Goal: Task Accomplishment & Management: Manage account settings

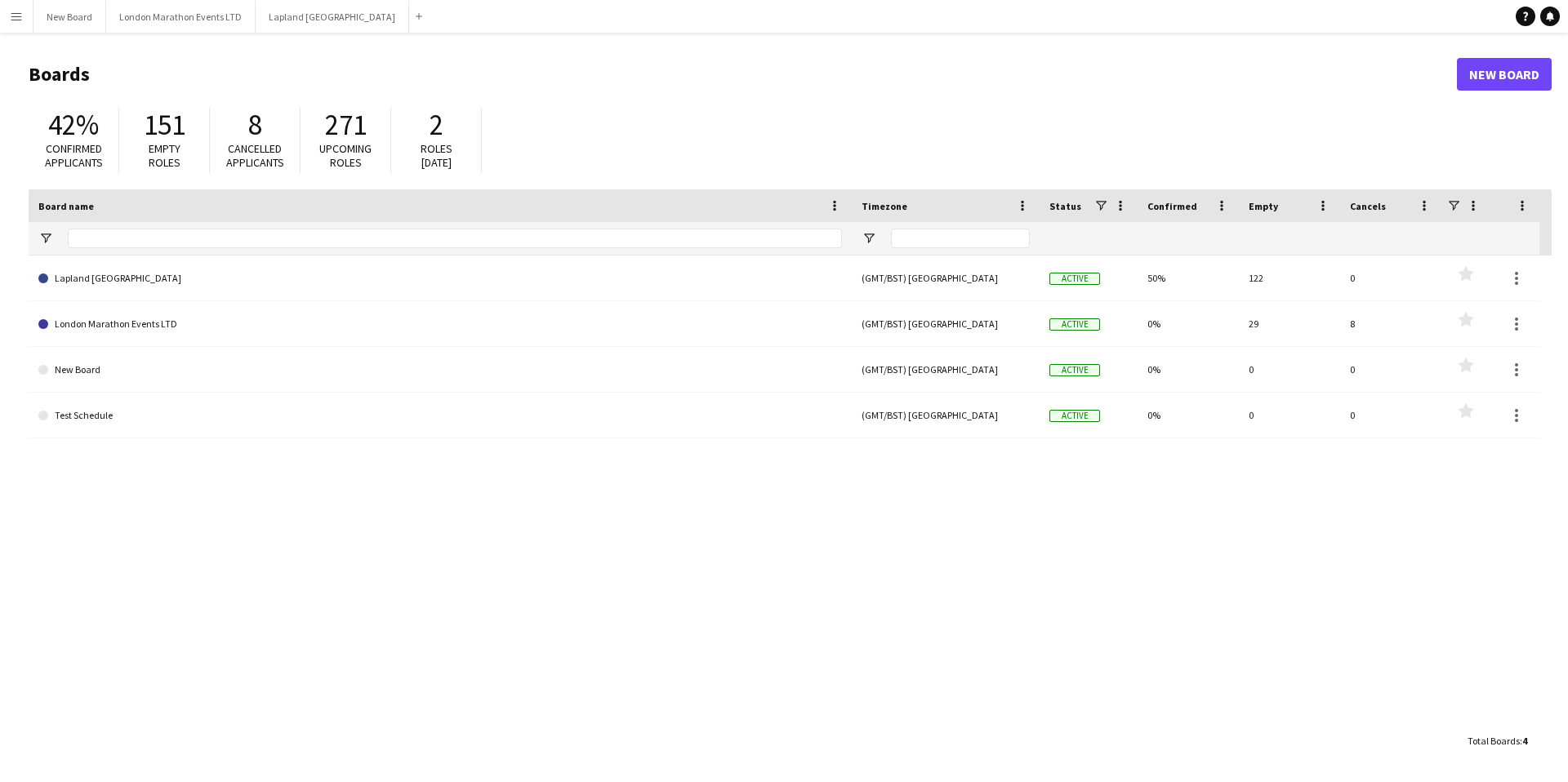
click at [23, 22] on button "Menu" at bounding box center [16, 16] width 33 height 33
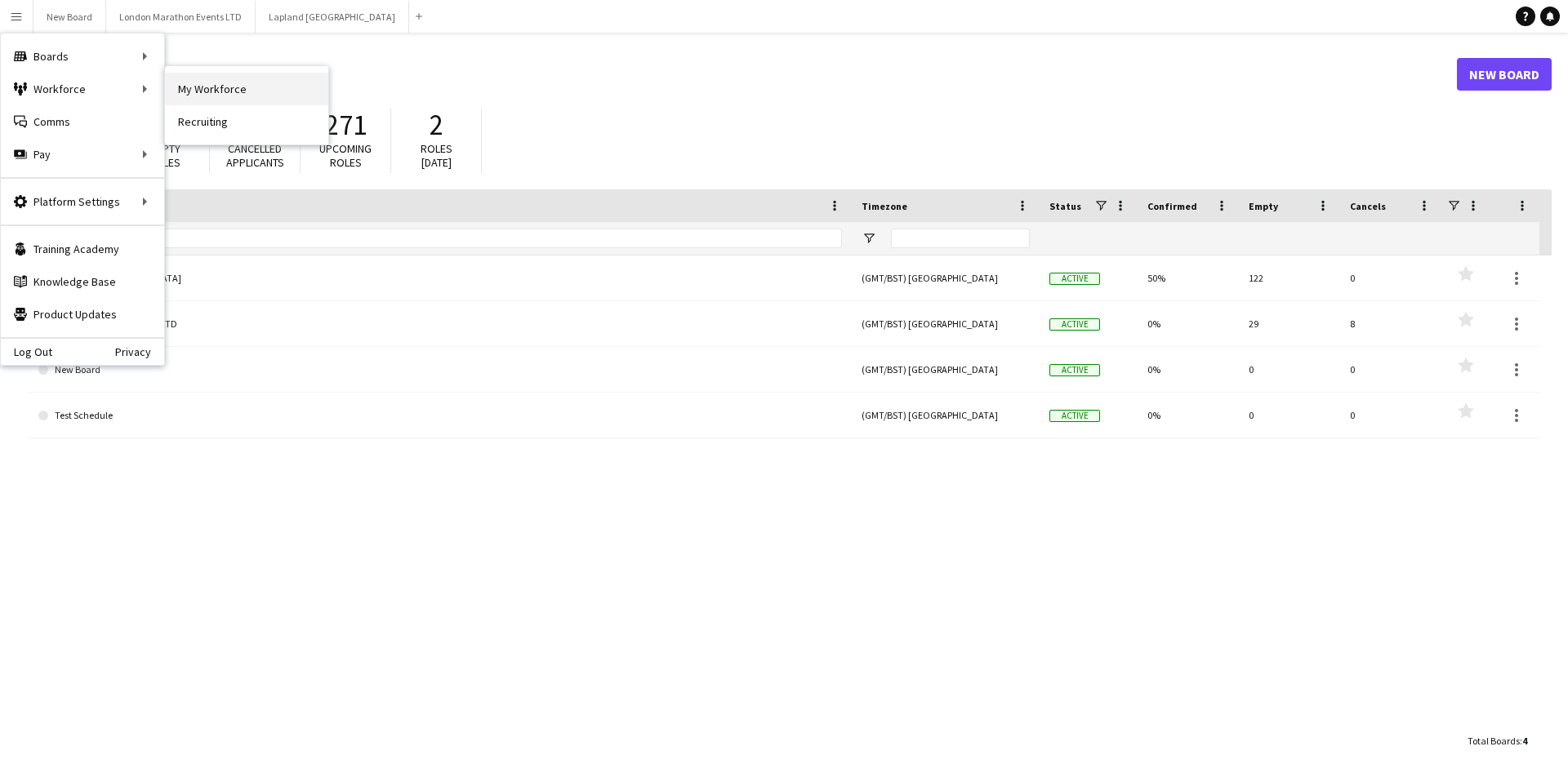
click at [226, 92] on link "My Workforce" at bounding box center [247, 88] width 164 height 33
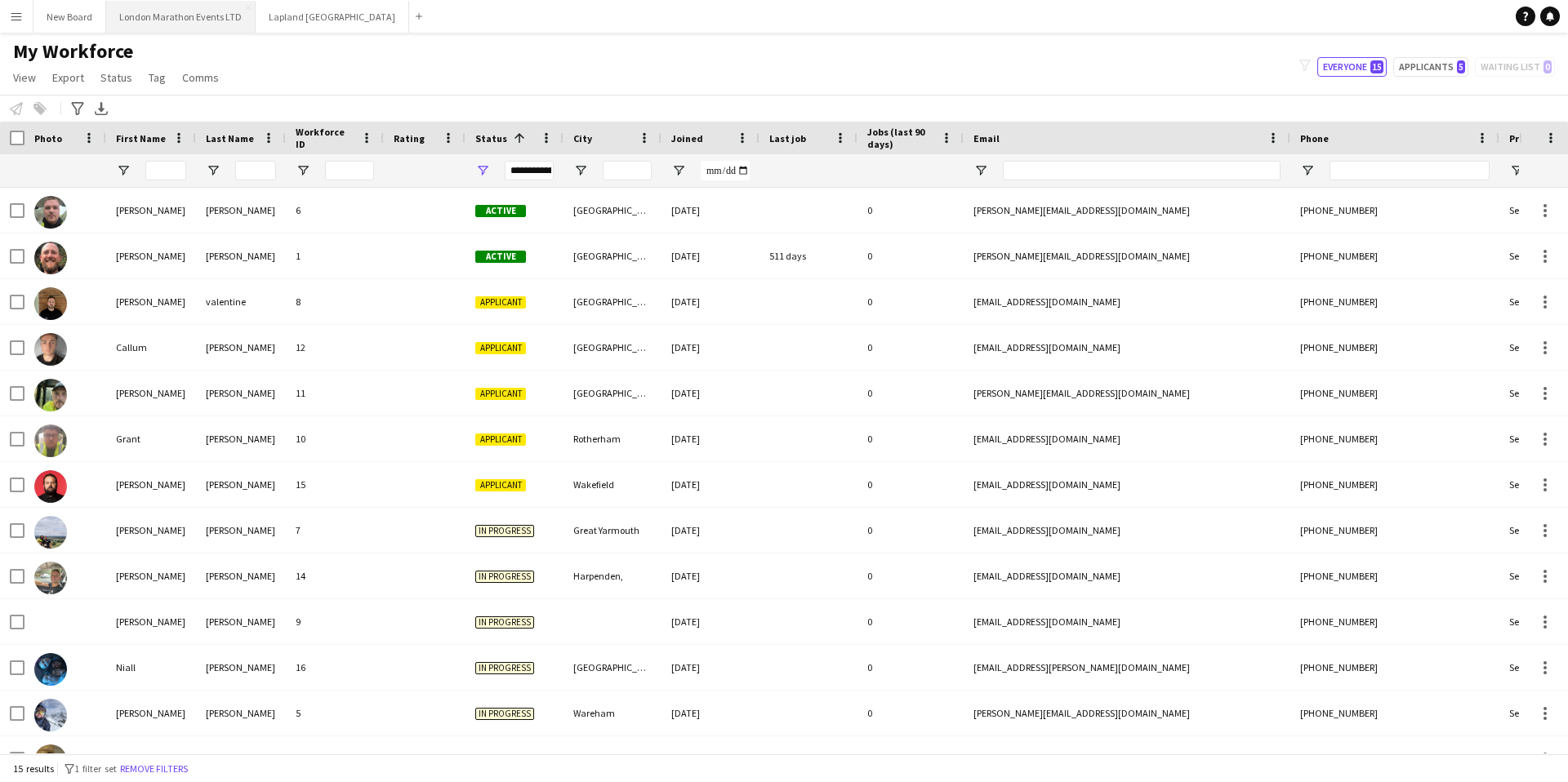
click at [164, 17] on button "London Marathon Events LTD Close" at bounding box center [181, 17] width 150 height 32
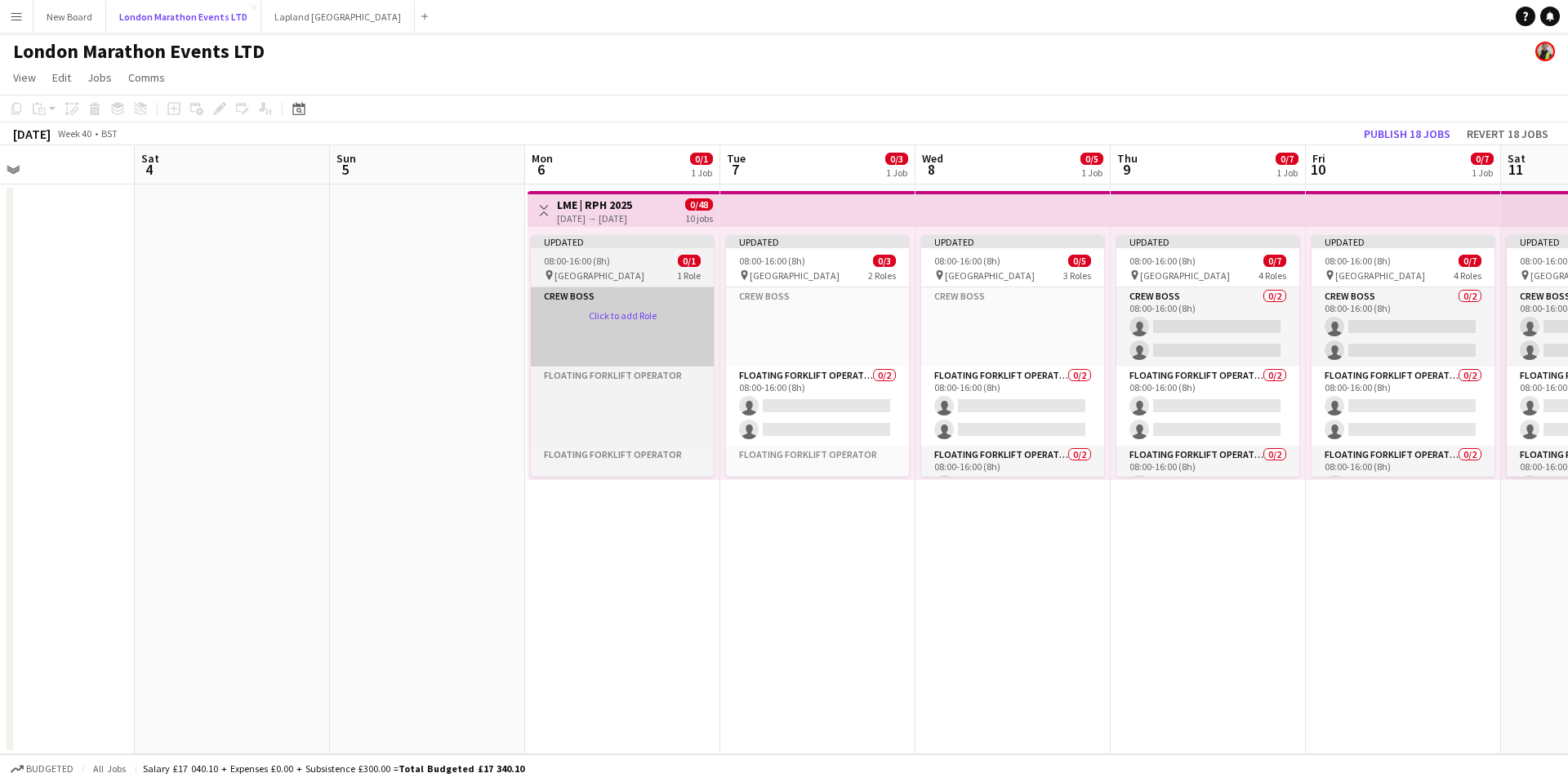
scroll to position [0, 456]
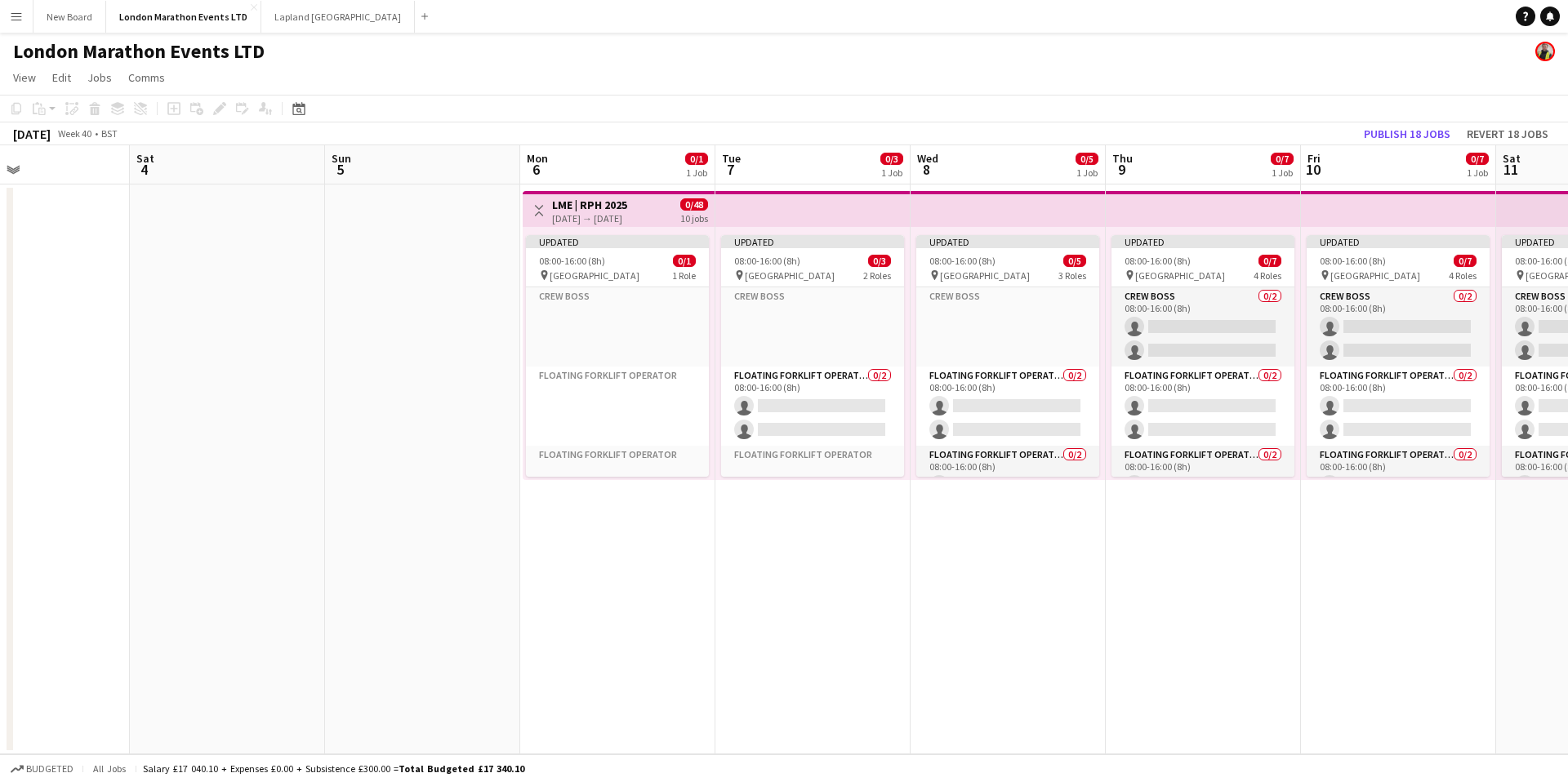
click at [746, 214] on app-top-bar at bounding box center [812, 209] width 195 height 36
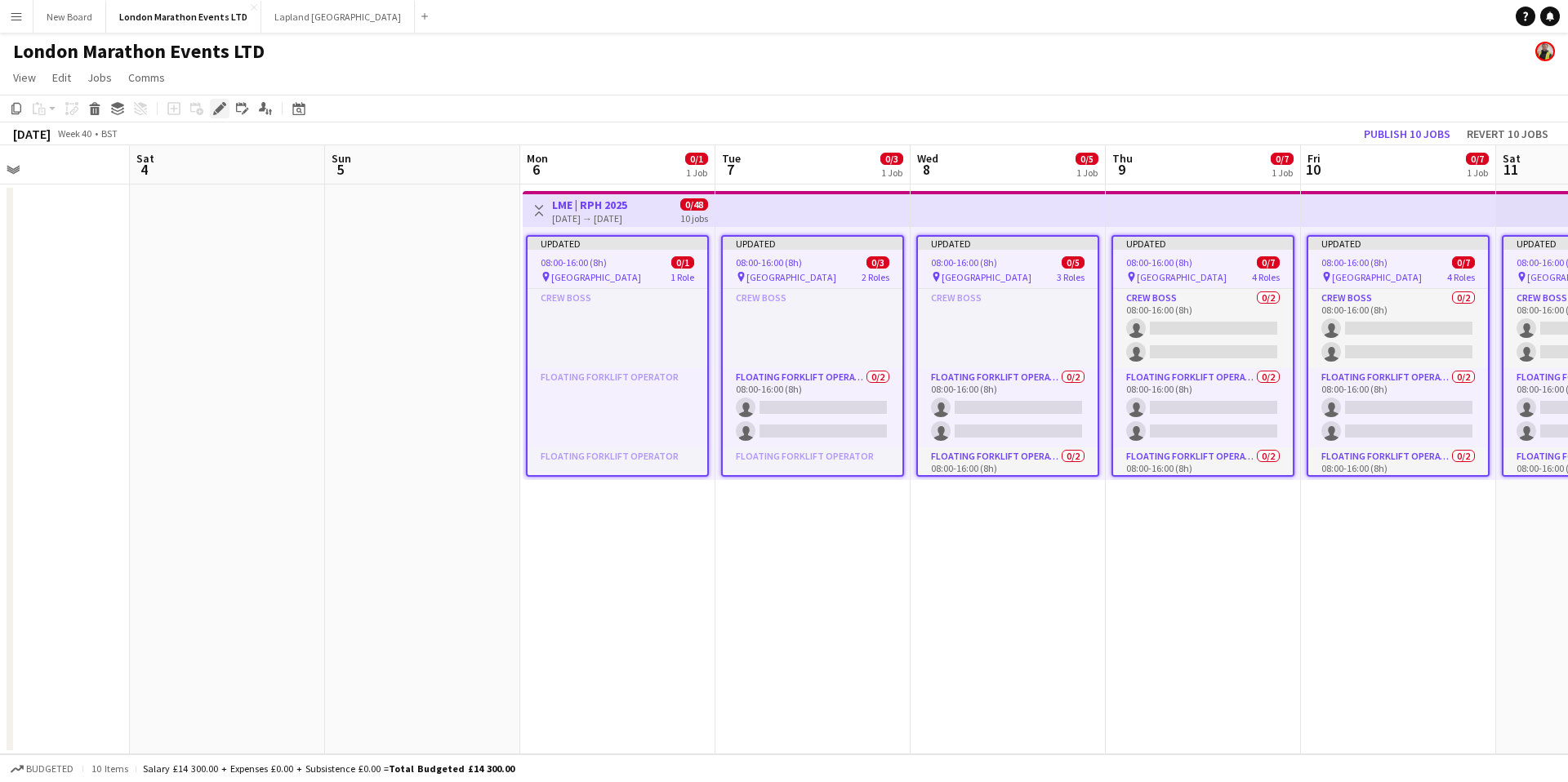
click at [220, 111] on icon "Edit" at bounding box center [219, 108] width 13 height 13
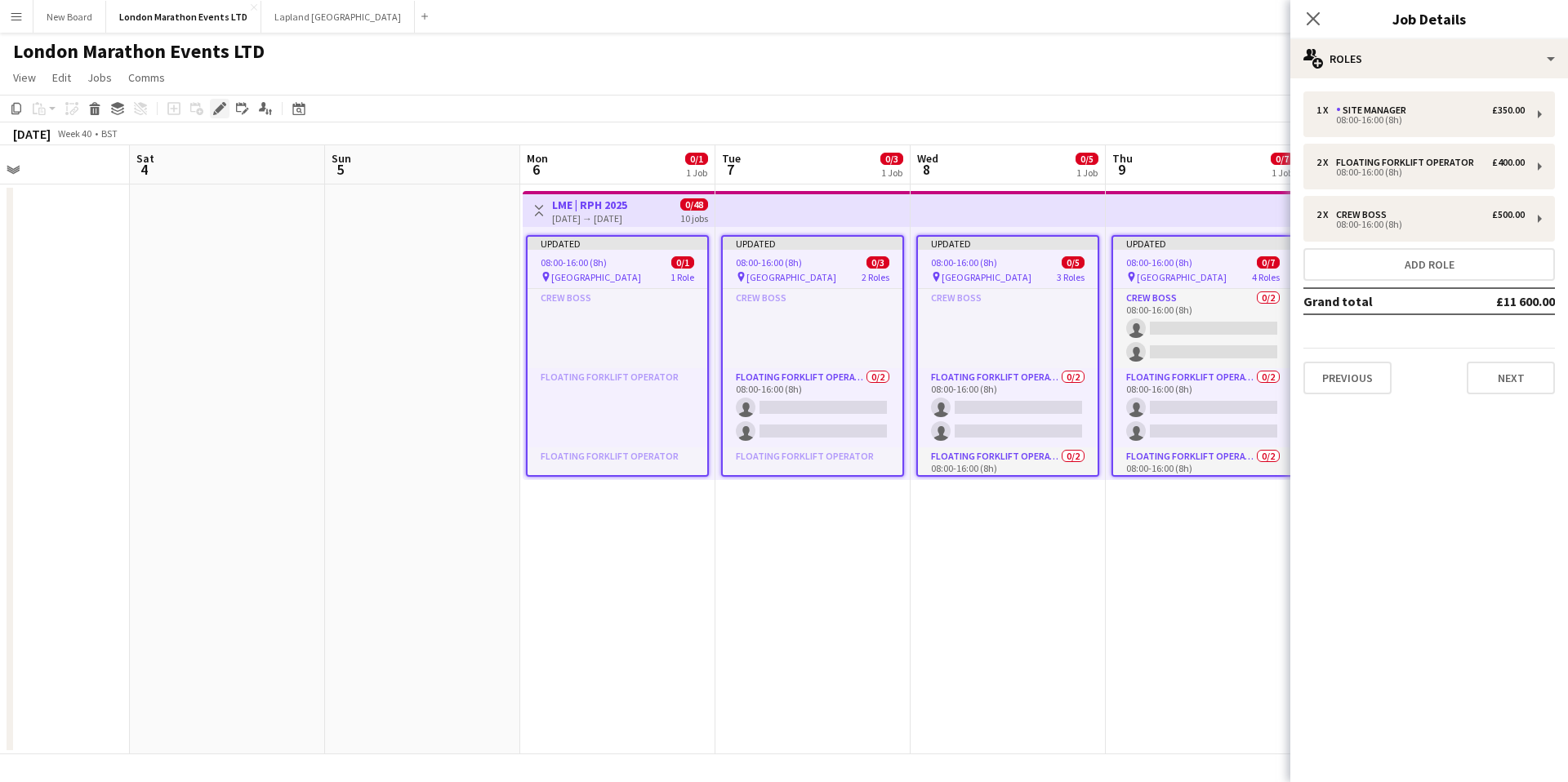
click at [220, 111] on icon "Edit" at bounding box center [219, 108] width 13 height 13
click at [240, 110] on icon "Edit linked Job" at bounding box center [243, 108] width 13 height 13
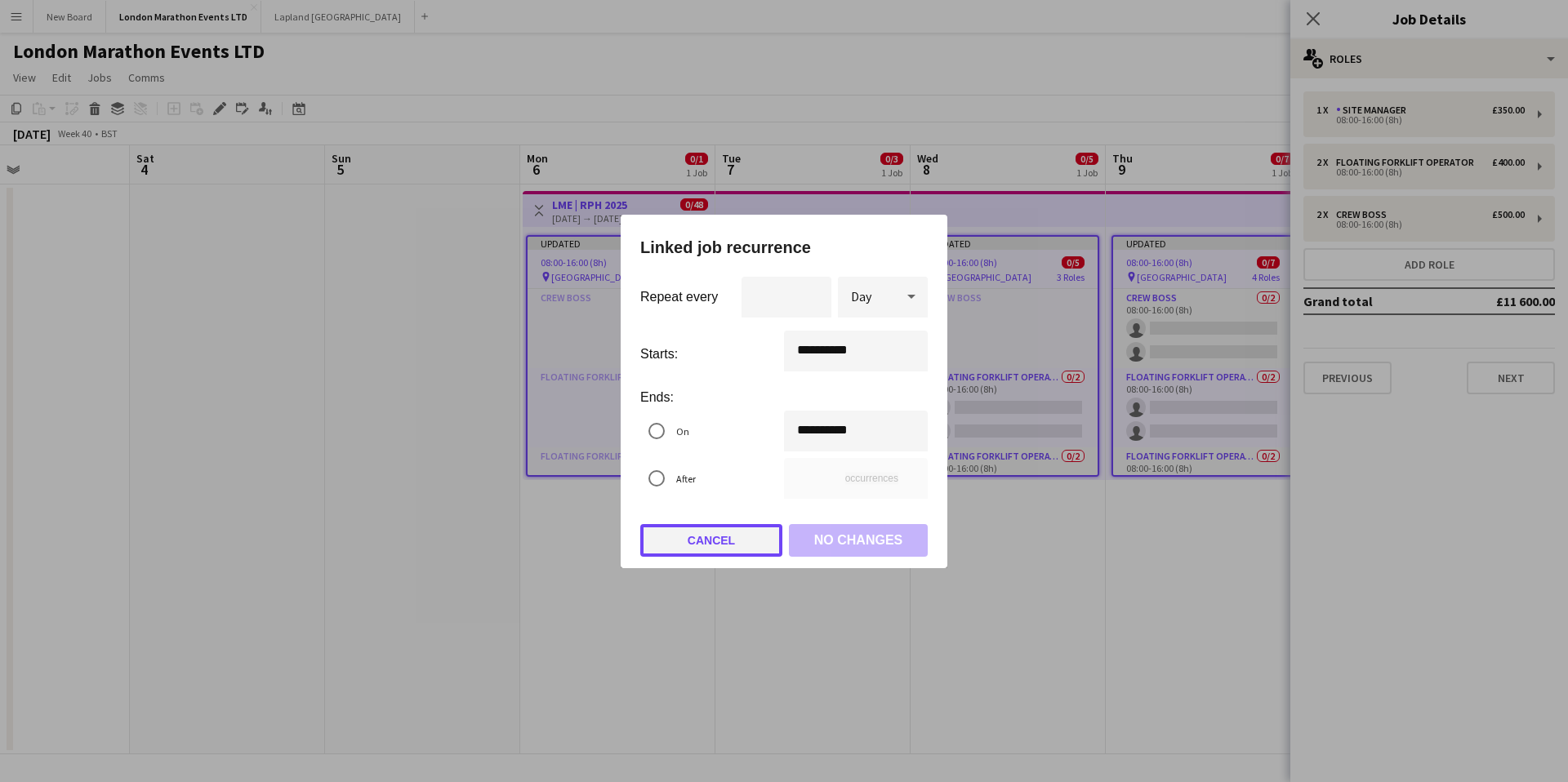
click at [733, 547] on button "Cancel" at bounding box center [711, 540] width 142 height 33
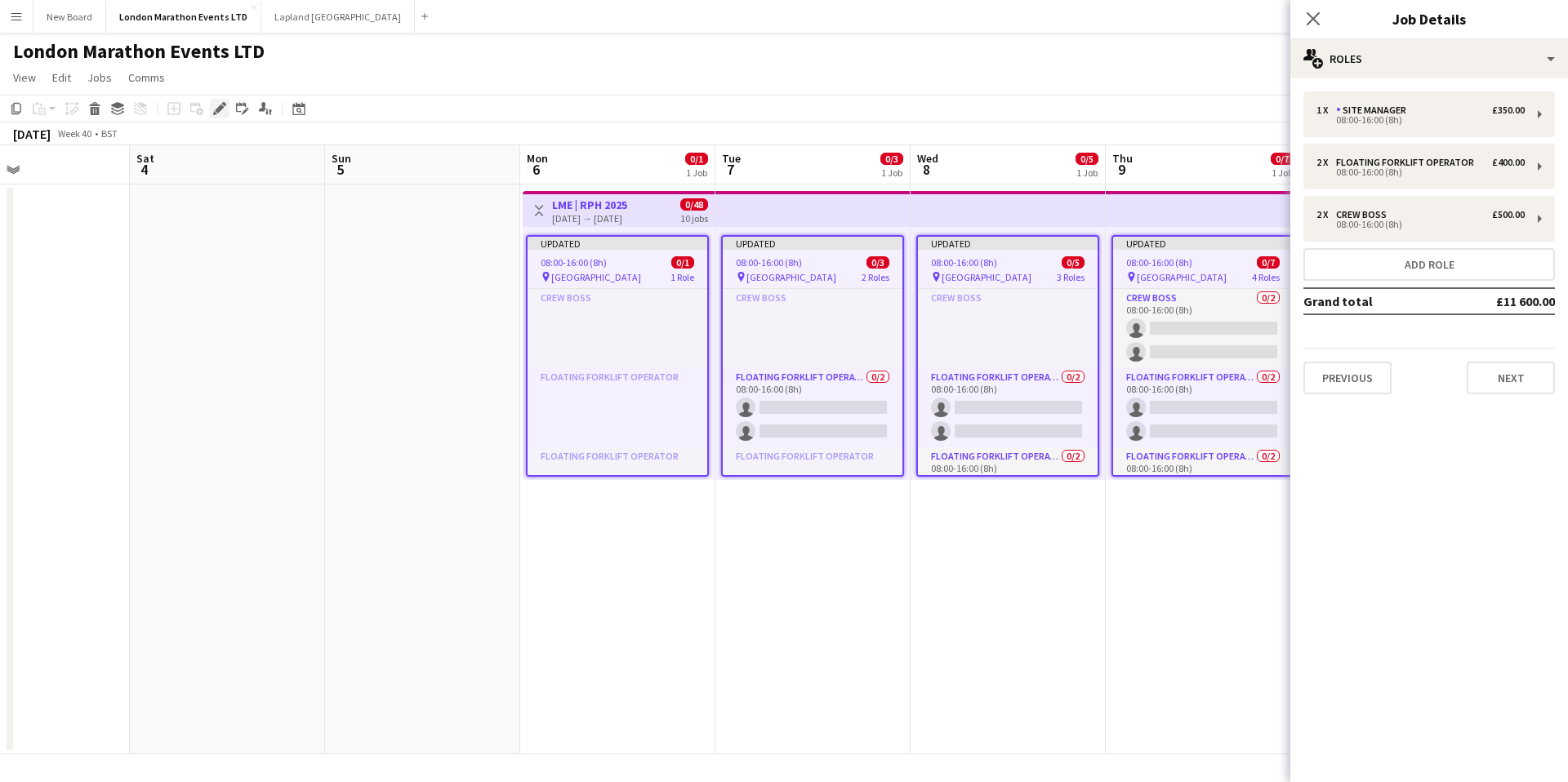
click at [219, 109] on icon at bounding box center [219, 109] width 9 height 9
click at [234, 108] on div "Edit linked Job" at bounding box center [242, 108] width 20 height 20
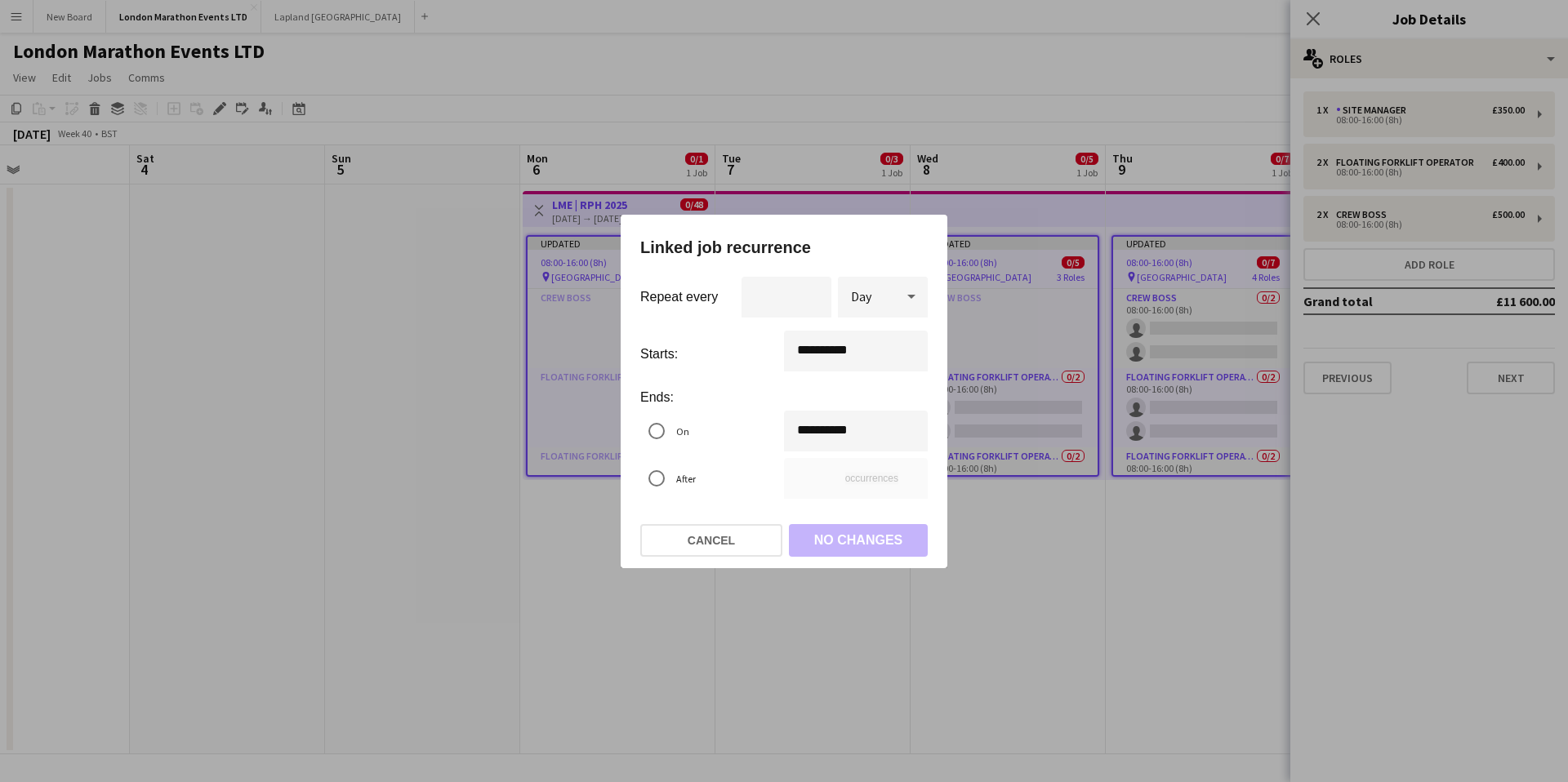
drag, startPoint x: 237, startPoint y: 108, endPoint x: 296, endPoint y: 136, distance: 65.3
click at [236, 108] on div at bounding box center [784, 391] width 1568 height 782
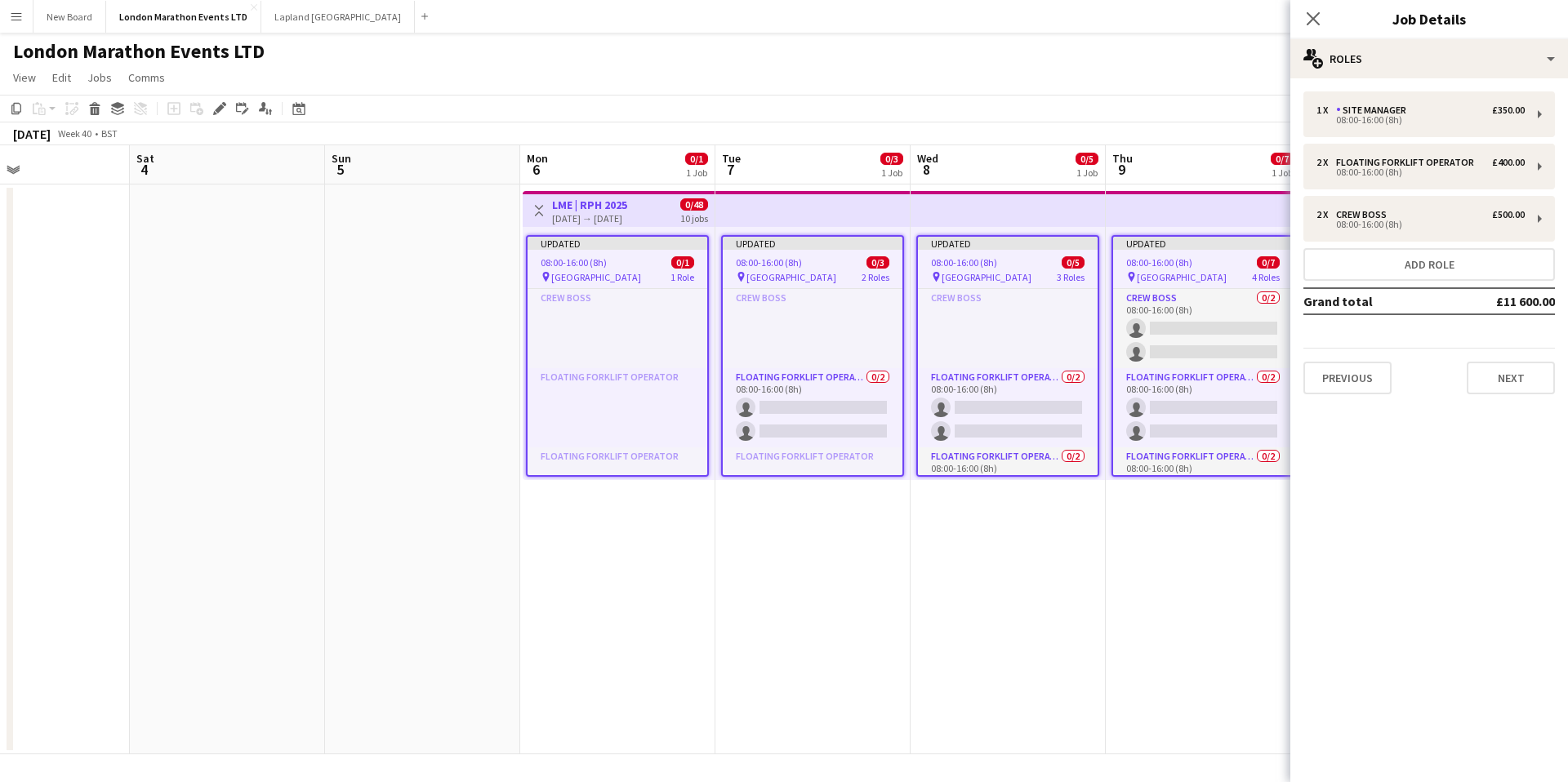
click at [790, 209] on app-top-bar at bounding box center [812, 209] width 195 height 36
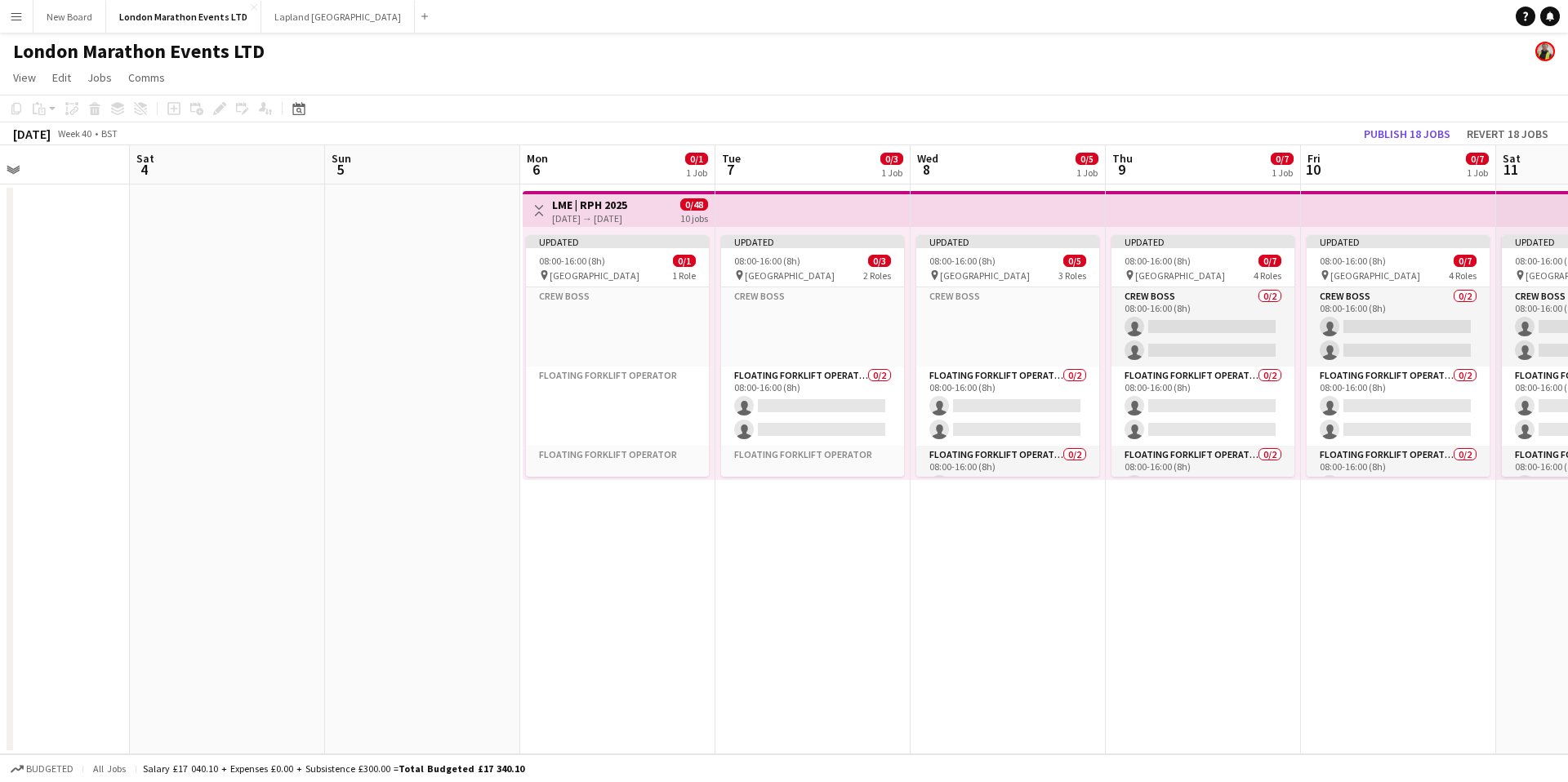
click at [767, 207] on app-top-bar at bounding box center [812, 209] width 195 height 36
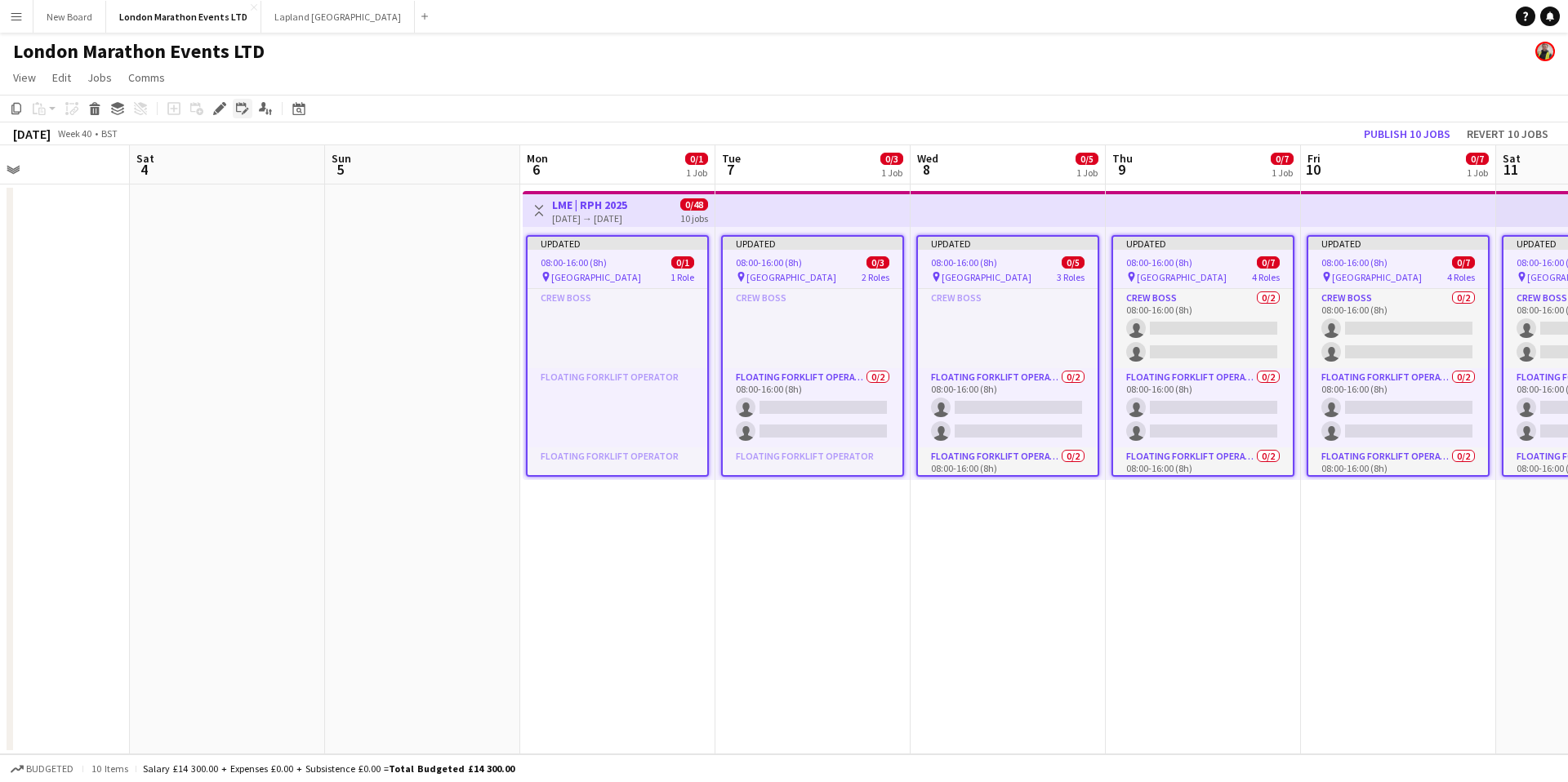
click at [248, 108] on icon "Edit linked Job" at bounding box center [243, 108] width 13 height 13
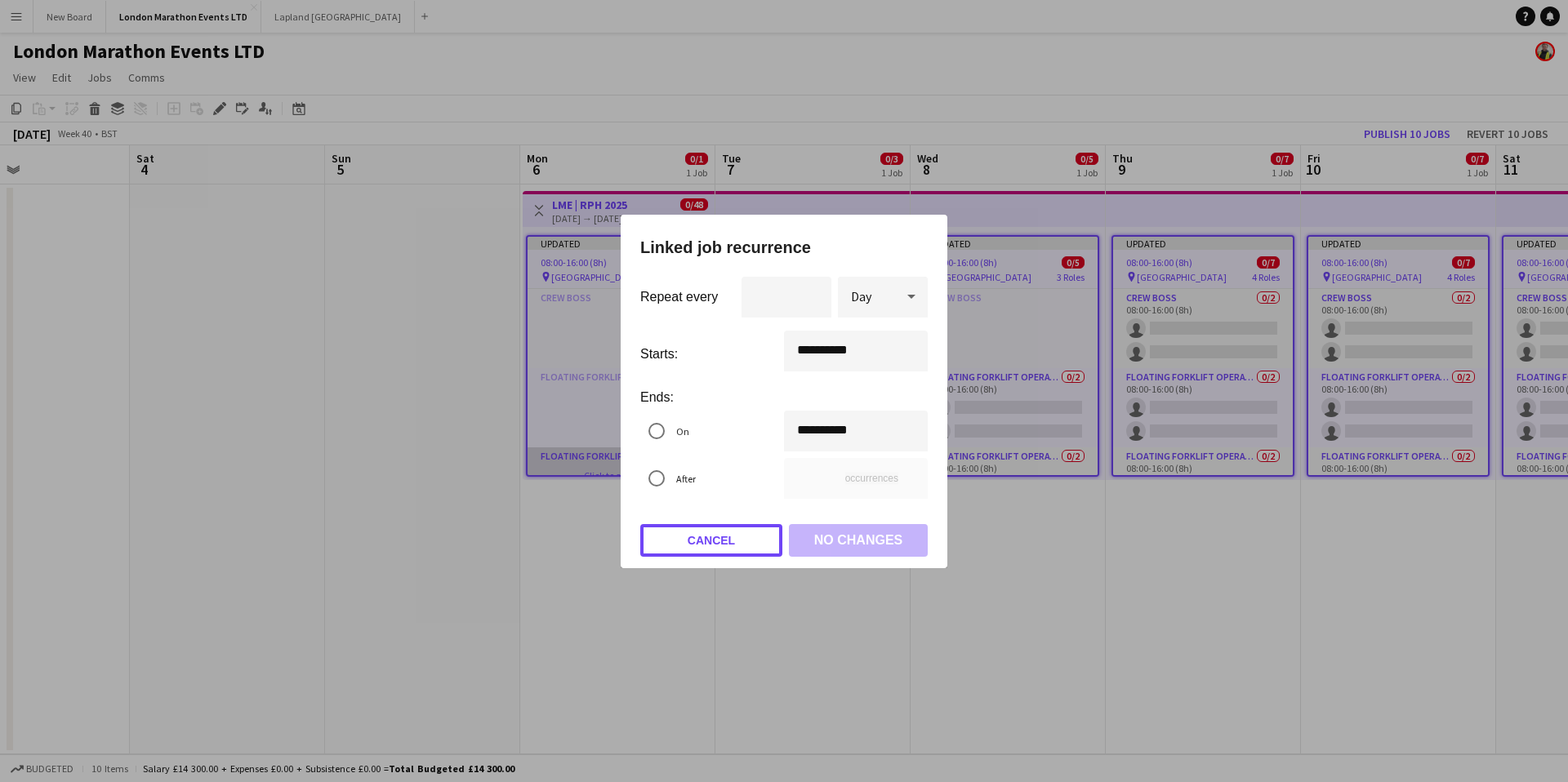
drag, startPoint x: 738, startPoint y: 540, endPoint x: 535, endPoint y: 448, distance: 222.9
click at [738, 540] on button "Cancel" at bounding box center [711, 540] width 142 height 33
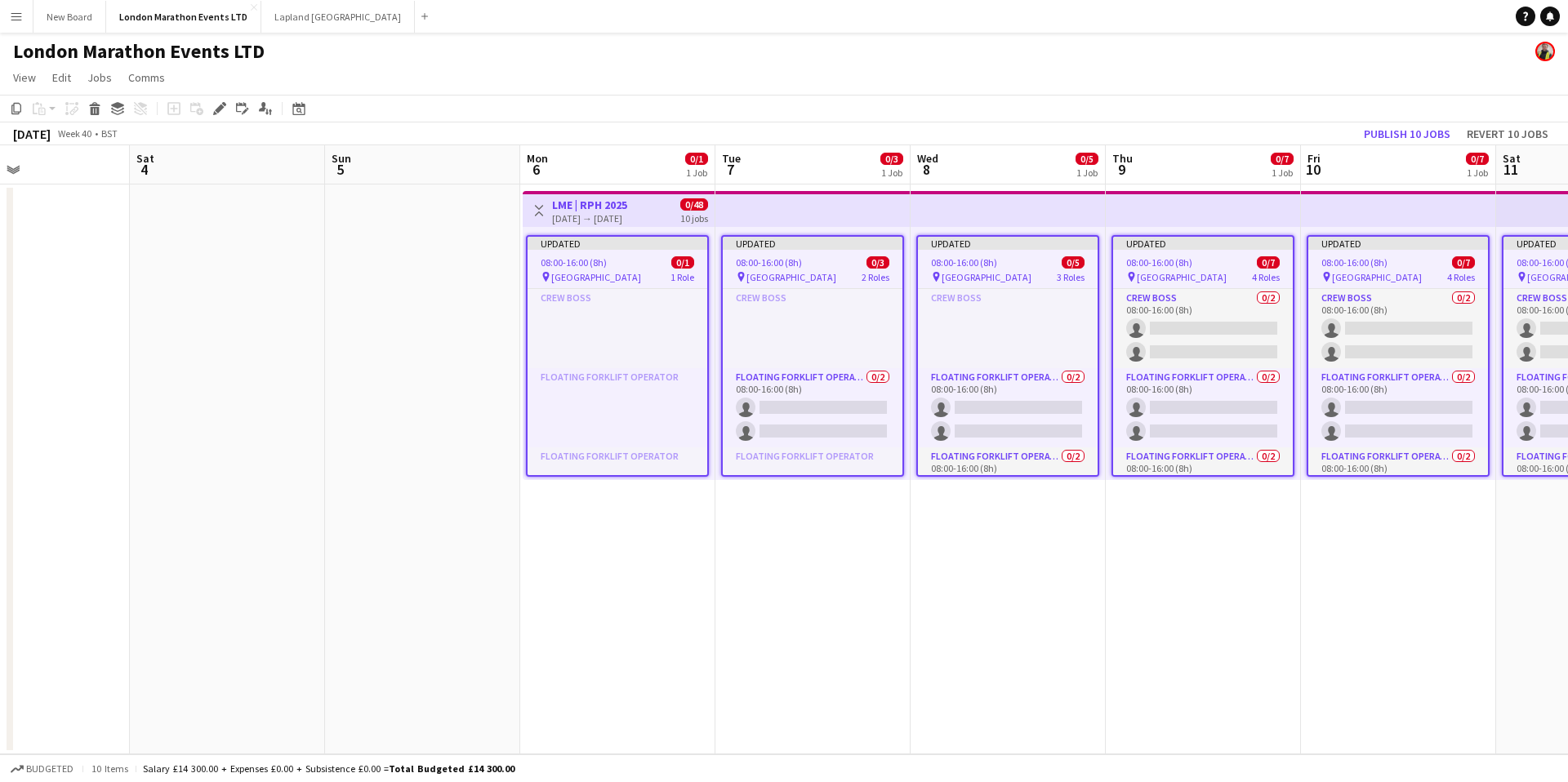
click at [450, 292] on app-date-cell at bounding box center [422, 470] width 195 height 570
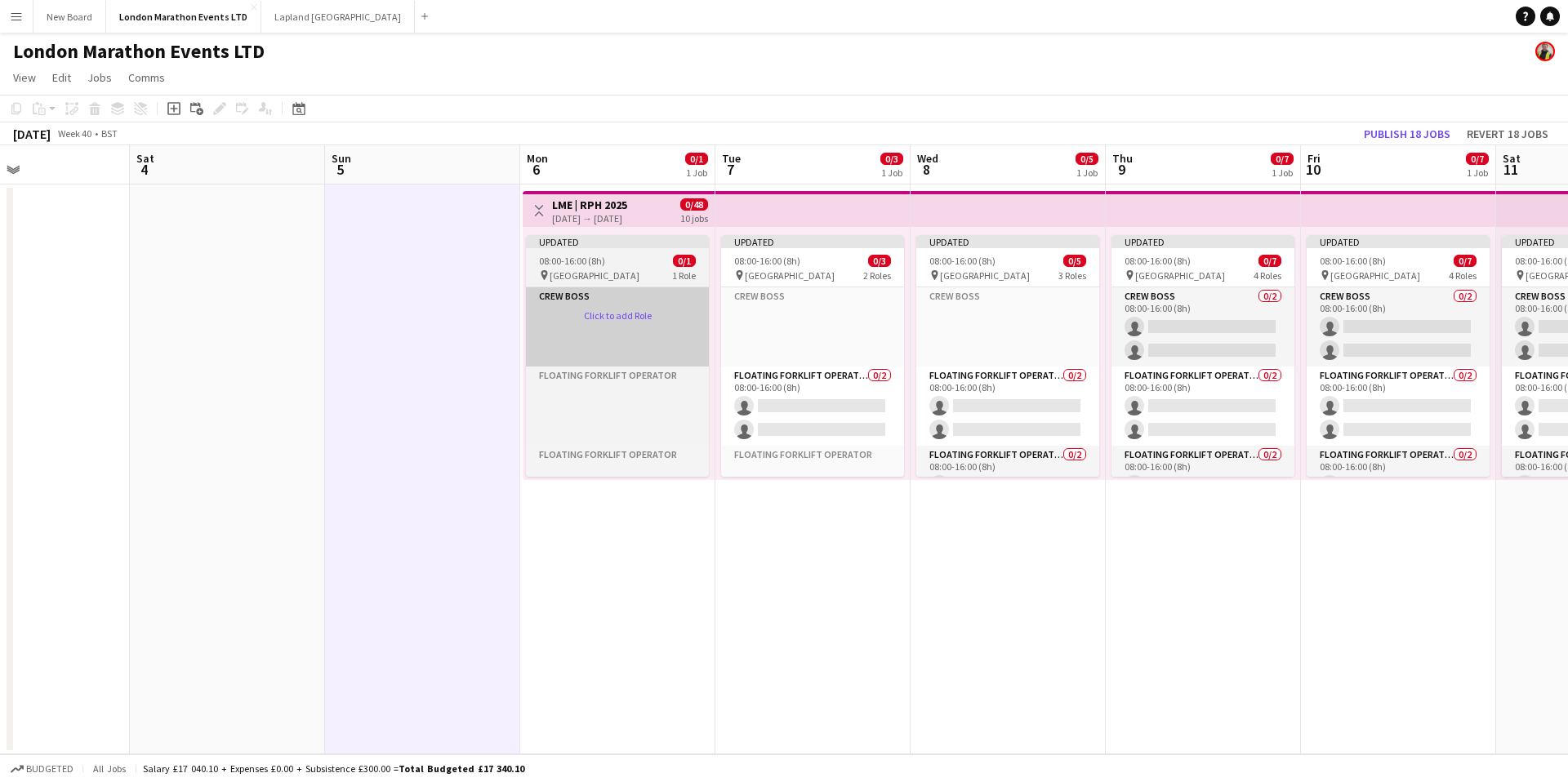
click at [594, 327] on app-card-role-placeholder "Crew Boss Click to add Role" at bounding box center [617, 327] width 183 height 79
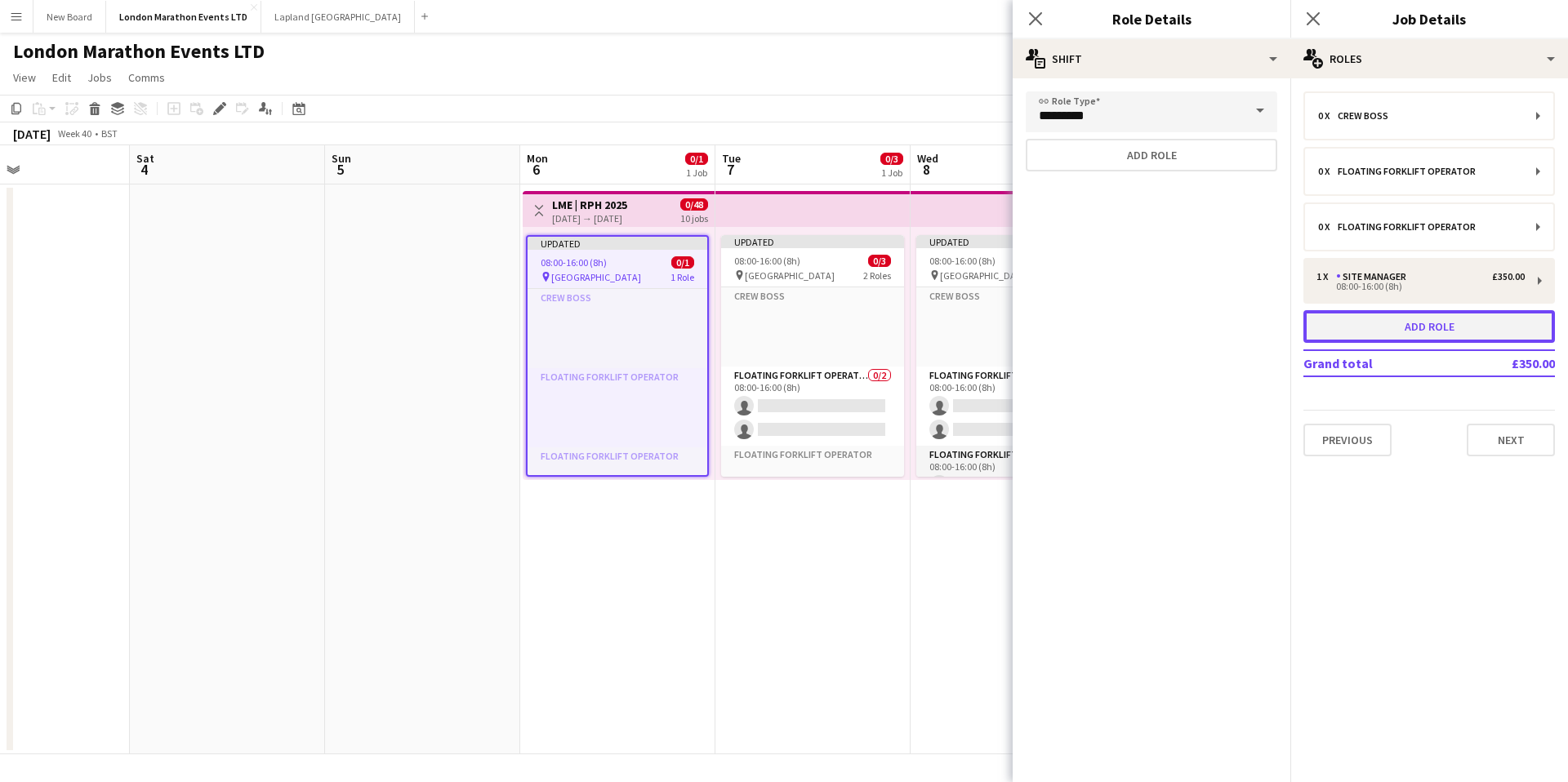
click at [1417, 330] on button "Add role" at bounding box center [1429, 327] width 251 height 33
type input "**********"
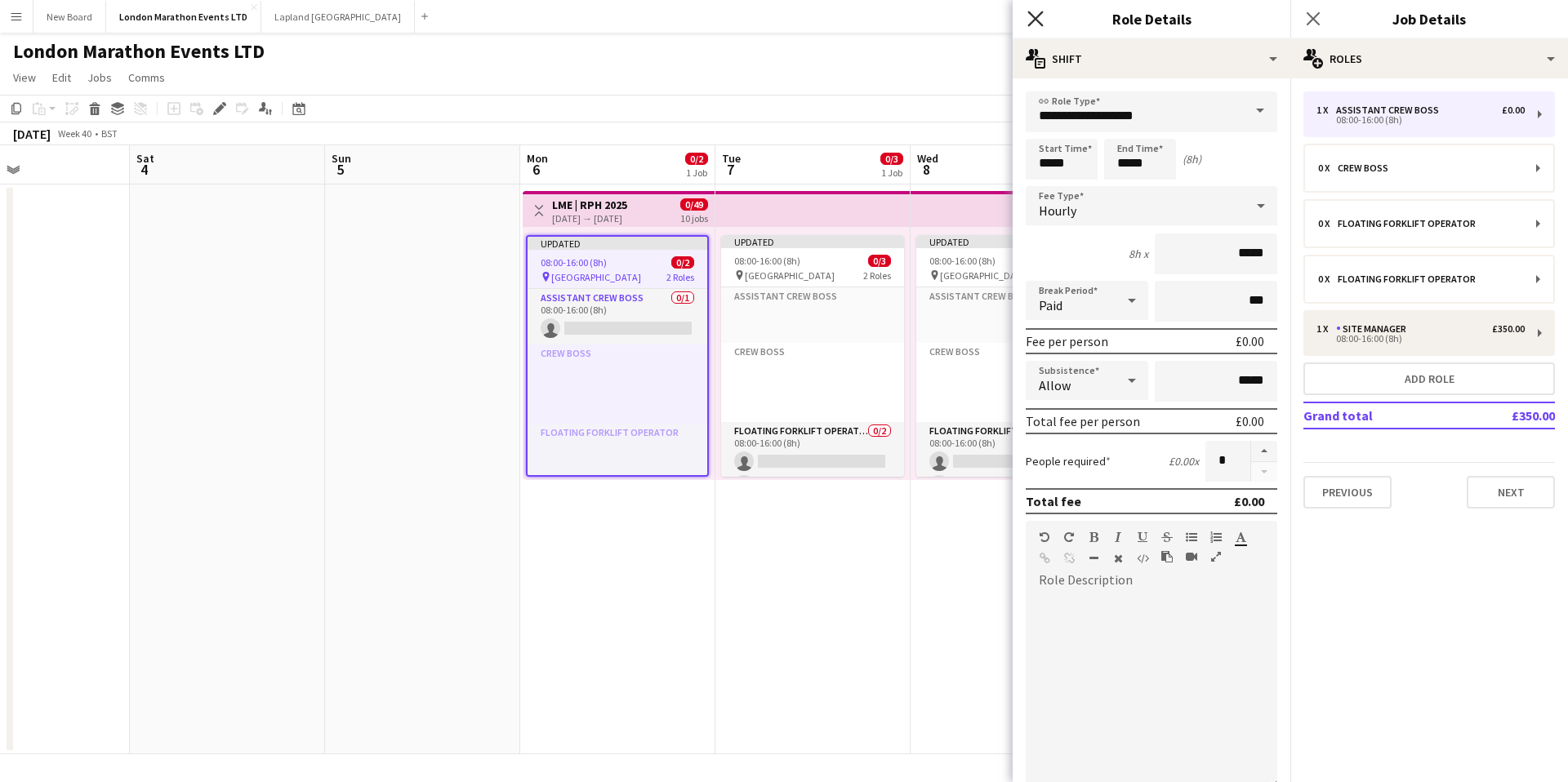
click at [1028, 22] on icon "Close pop-in" at bounding box center [1035, 18] width 15 height 15
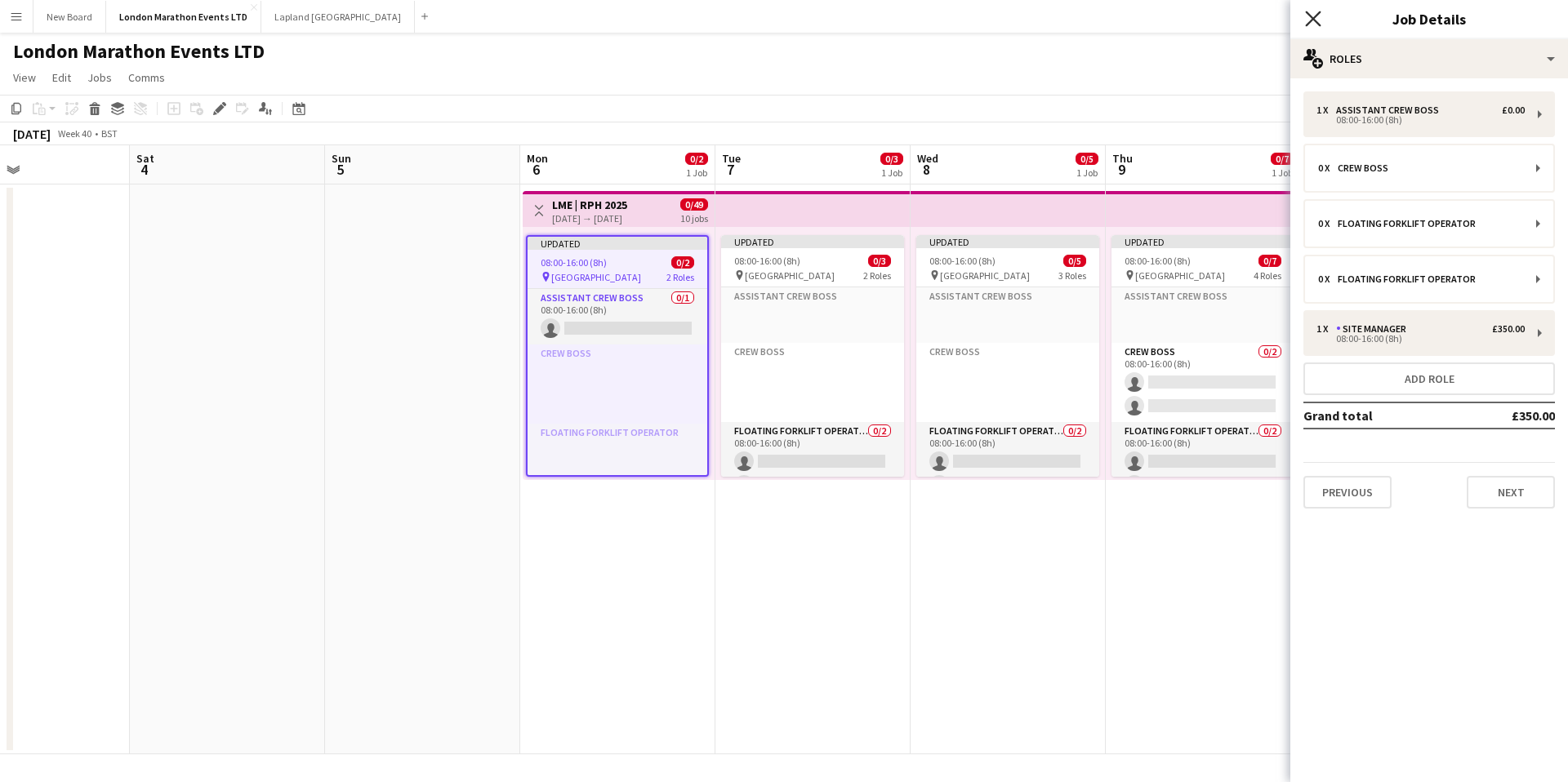
click at [1314, 18] on icon at bounding box center [1313, 18] width 15 height 15
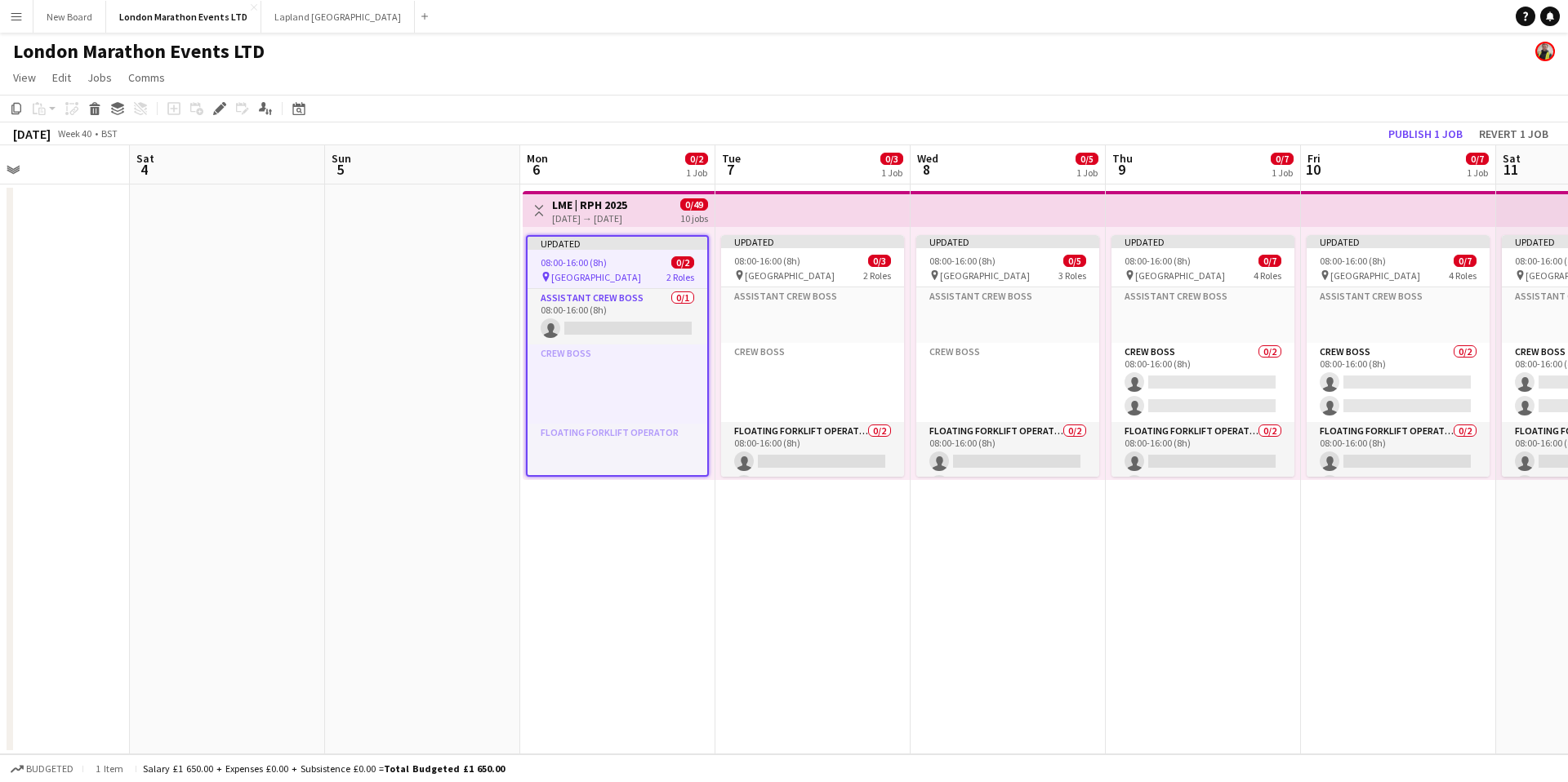
click at [536, 62] on div "London Marathon Events LTD" at bounding box center [784, 48] width 1568 height 31
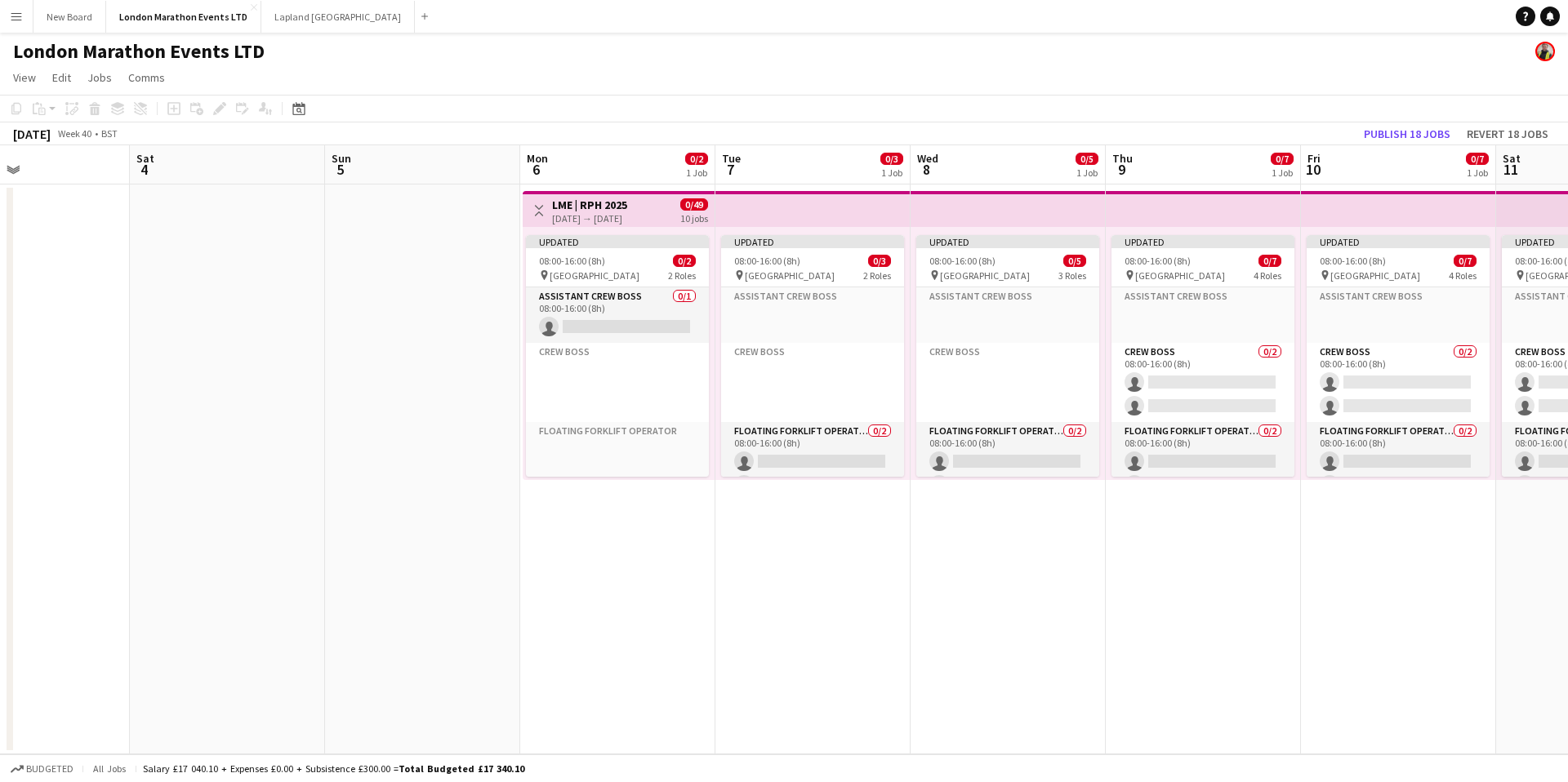
click at [539, 209] on app-icon "Toggle View" at bounding box center [539, 211] width 11 height 11
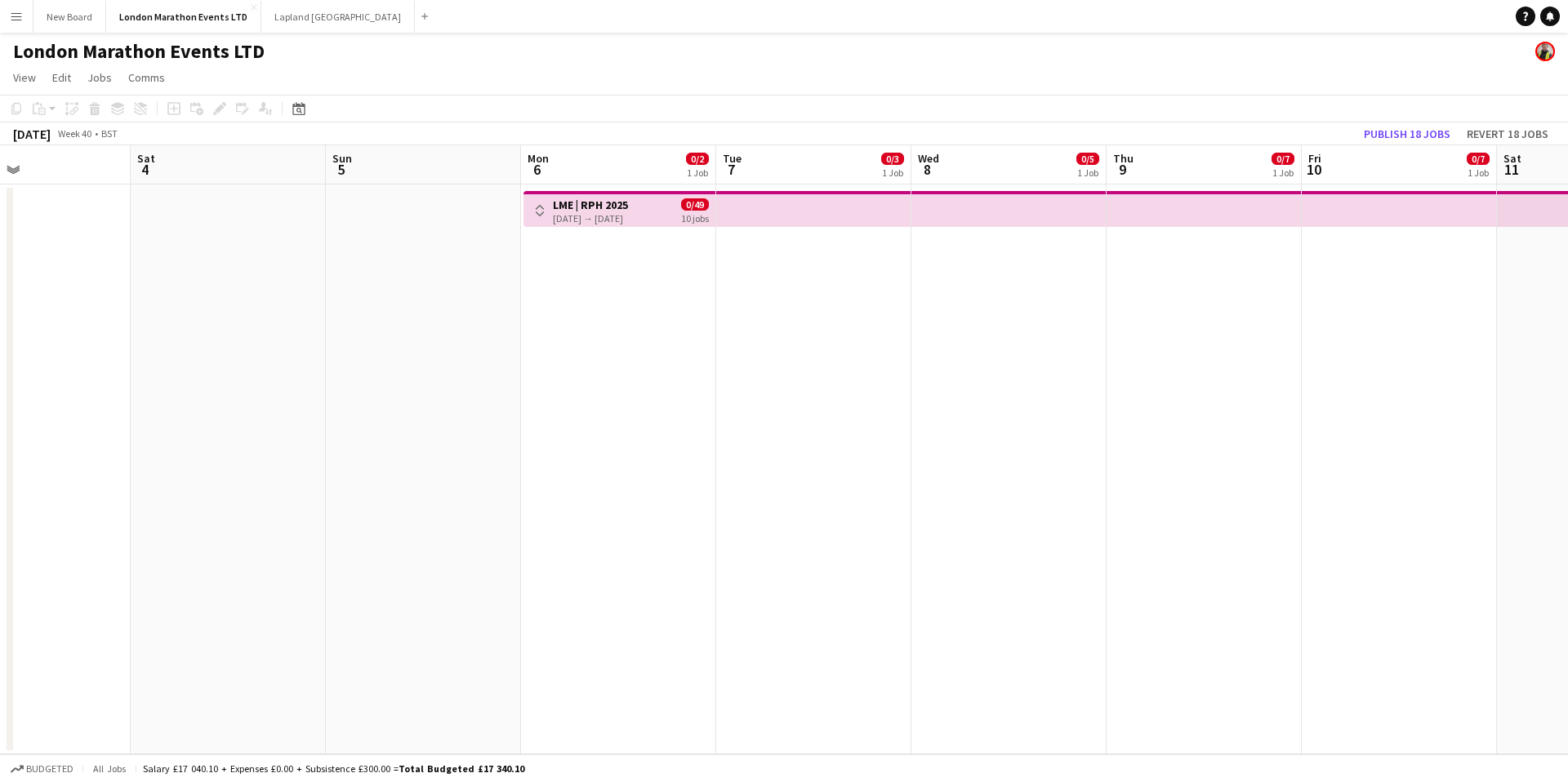
click at [535, 209] on app-icon "Toggle View" at bounding box center [540, 211] width 11 height 11
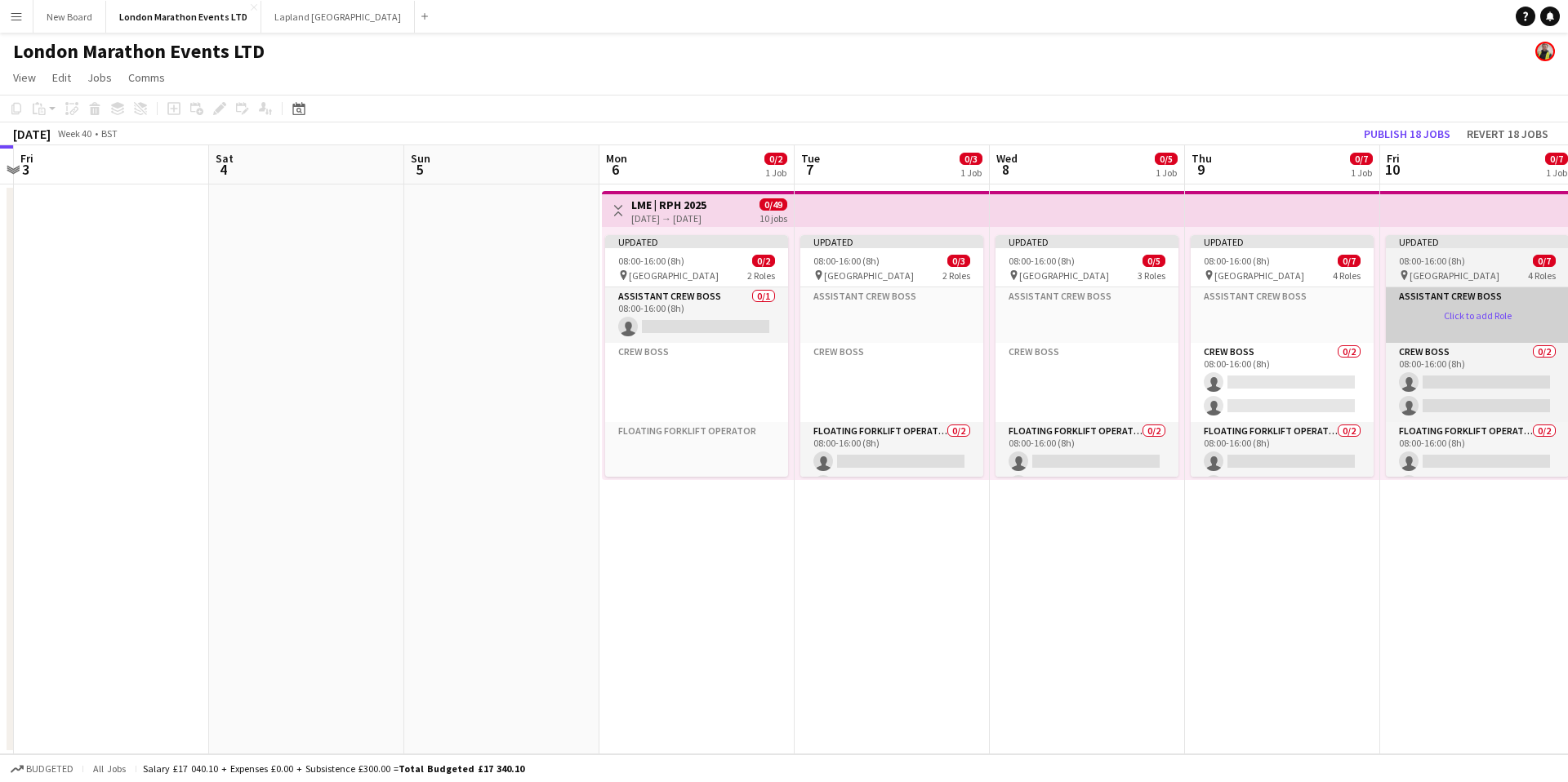
scroll to position [0, 358]
